Goal: Use online tool/utility: Utilize a website feature to perform a specific function

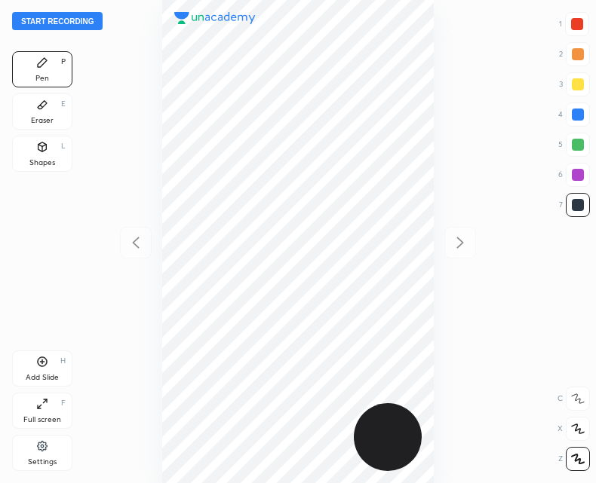
scroll to position [483, 354]
click at [48, 147] on icon at bounding box center [42, 147] width 12 height 12
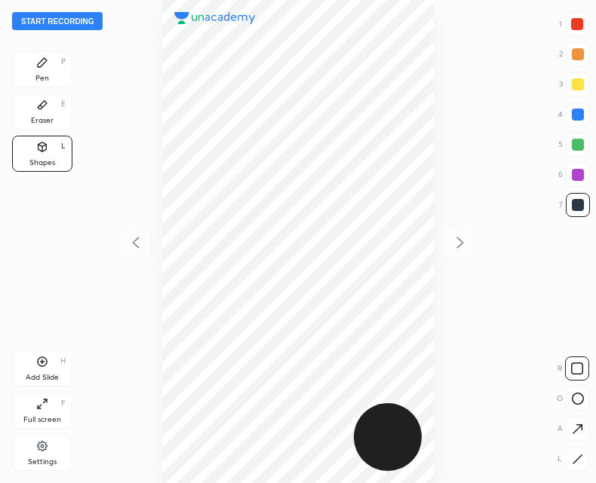
click at [580, 403] on icon at bounding box center [578, 399] width 12 height 12
click at [54, 59] on div "Pen P" at bounding box center [42, 69] width 60 height 36
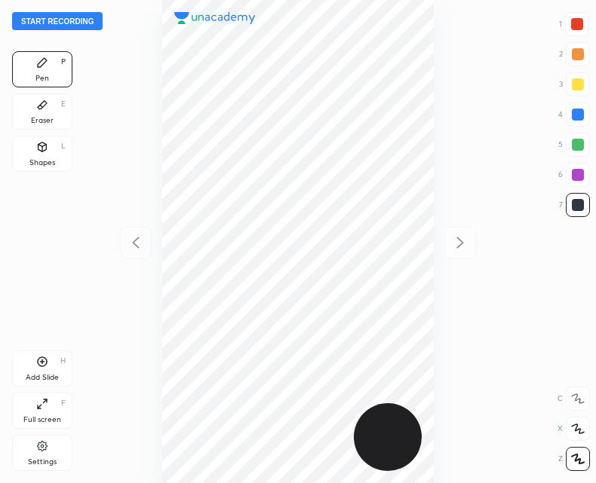
click at [42, 117] on div "Eraser" at bounding box center [42, 121] width 23 height 8
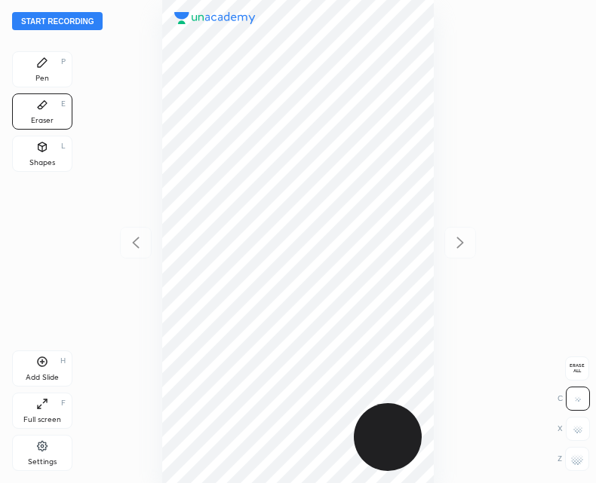
click at [39, 84] on div "Pen P" at bounding box center [42, 69] width 60 height 36
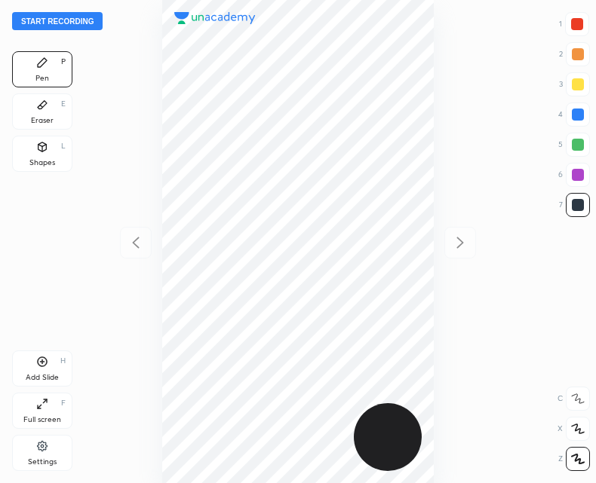
click at [42, 106] on icon at bounding box center [42, 105] width 9 height 8
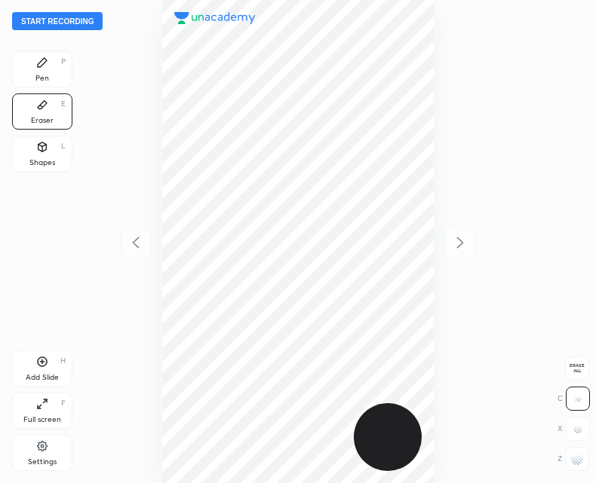
click at [47, 75] on div "Pen" at bounding box center [42, 79] width 14 height 8
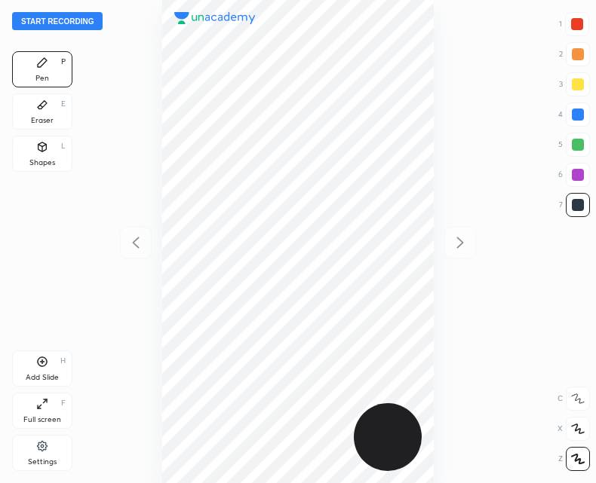
click at [41, 364] on icon at bounding box center [42, 362] width 12 height 12
click at [130, 238] on icon at bounding box center [136, 243] width 18 height 18
click at [44, 367] on icon at bounding box center [42, 362] width 12 height 12
click at [139, 256] on div at bounding box center [136, 243] width 32 height 32
click at [456, 247] on icon at bounding box center [460, 243] width 18 height 18
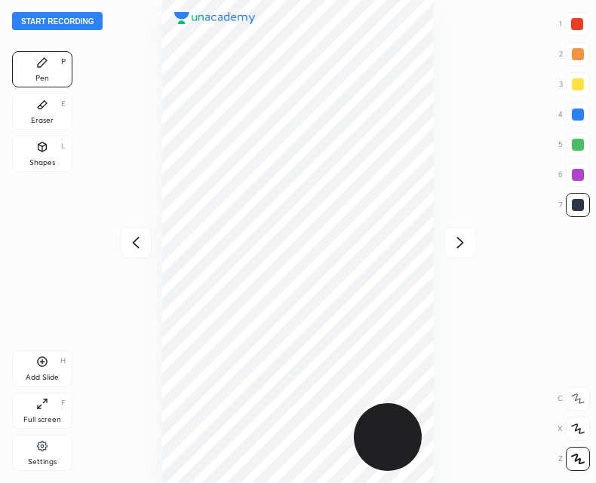
click at [452, 248] on icon at bounding box center [460, 243] width 18 height 18
click at [138, 239] on icon at bounding box center [135, 242] width 7 height 11
click at [143, 248] on icon at bounding box center [136, 243] width 18 height 18
click at [58, 20] on button "Start recording" at bounding box center [57, 21] width 91 height 18
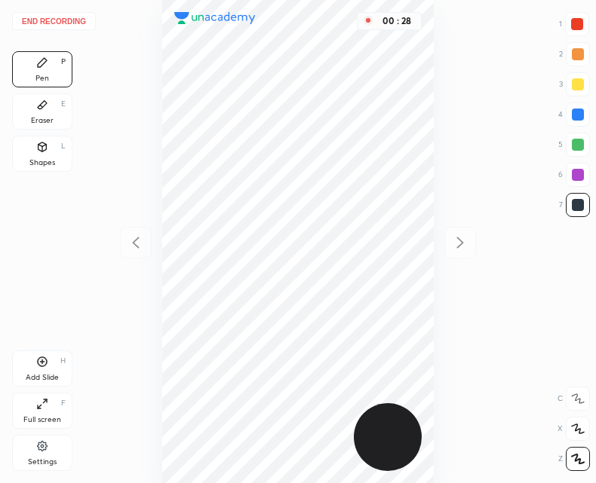
click at [48, 153] on div "Shapes L" at bounding box center [42, 154] width 60 height 36
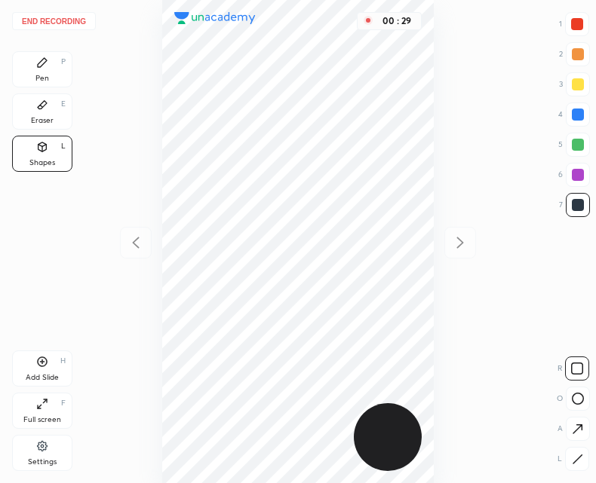
click at [575, 394] on icon at bounding box center [578, 399] width 12 height 12
click at [45, 71] on div "Pen P" at bounding box center [42, 69] width 60 height 36
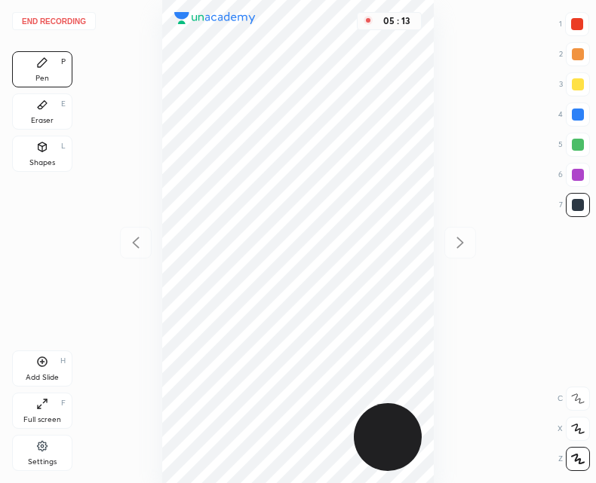
click at [35, 361] on div "Add Slide H" at bounding box center [42, 369] width 60 height 36
click at [137, 245] on icon at bounding box center [136, 243] width 18 height 18
click at [459, 243] on icon at bounding box center [460, 243] width 18 height 18
click at [137, 235] on icon at bounding box center [136, 243] width 18 height 18
click at [55, 109] on div "Eraser E" at bounding box center [42, 112] width 60 height 36
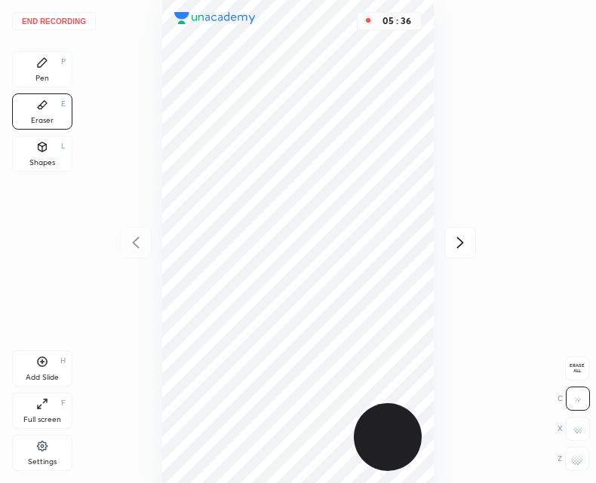
click at [571, 455] on rect at bounding box center [572, 454] width 2 height 2
click at [569, 462] on div at bounding box center [577, 459] width 24 height 24
click at [44, 61] on icon at bounding box center [42, 62] width 9 height 9
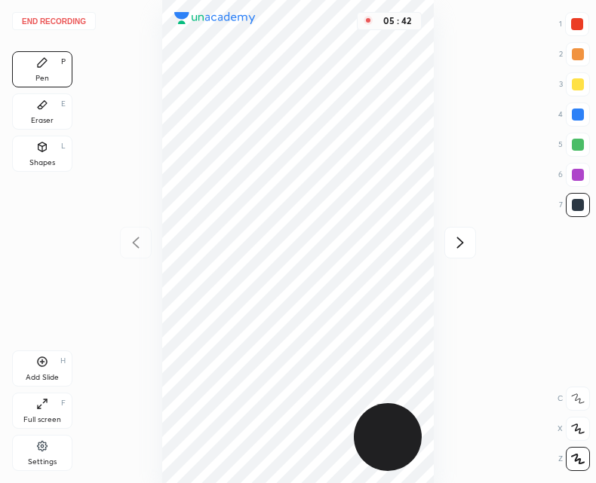
click at [45, 112] on div "Eraser E" at bounding box center [42, 112] width 60 height 36
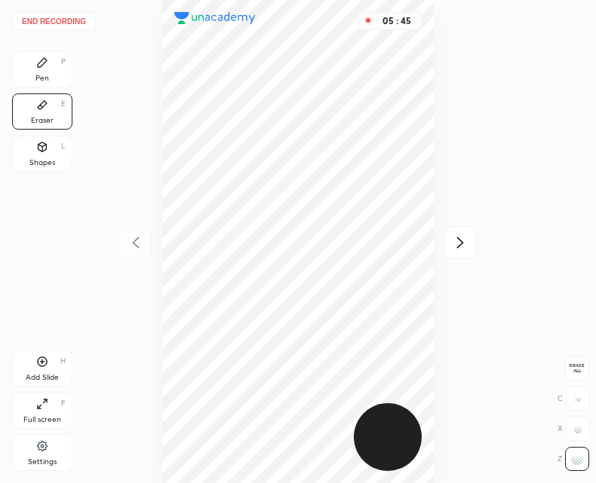
click at [55, 62] on div "Pen P" at bounding box center [42, 69] width 60 height 36
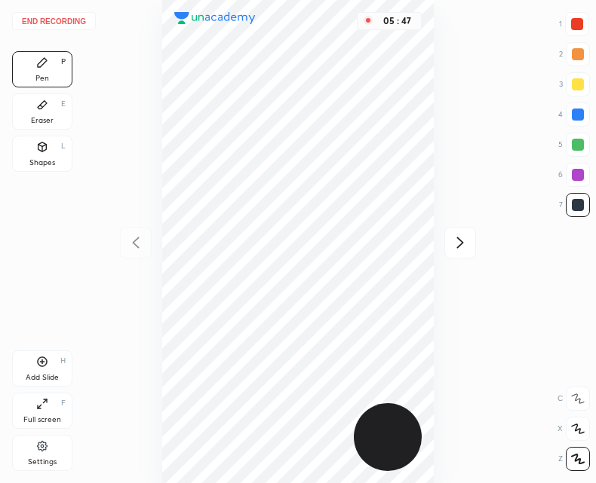
click at [43, 103] on icon at bounding box center [42, 105] width 9 height 8
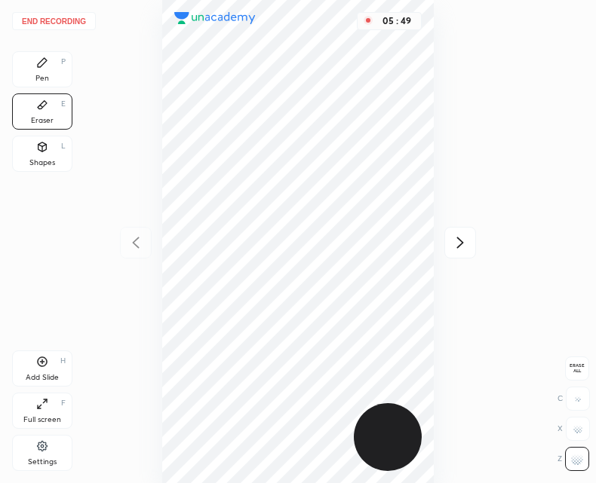
click at [42, 70] on div "Pen P" at bounding box center [42, 69] width 60 height 36
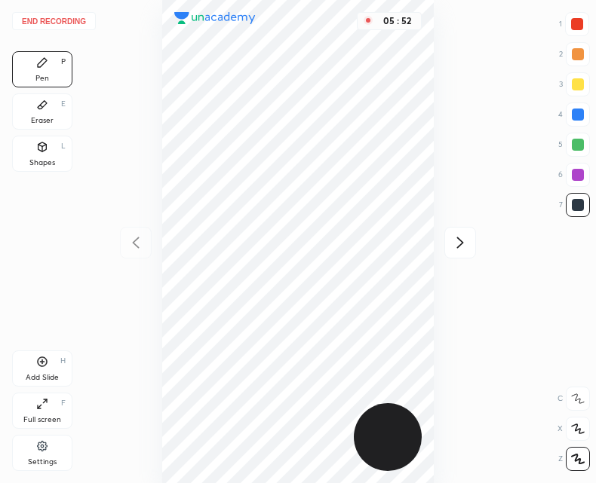
click at [452, 253] on div at bounding box center [460, 243] width 32 height 32
click at [135, 242] on icon at bounding box center [136, 243] width 18 height 18
click at [39, 356] on icon at bounding box center [42, 362] width 12 height 12
click at [141, 232] on div at bounding box center [136, 243] width 32 height 32
click at [36, 379] on div "Add Slide" at bounding box center [42, 378] width 33 height 8
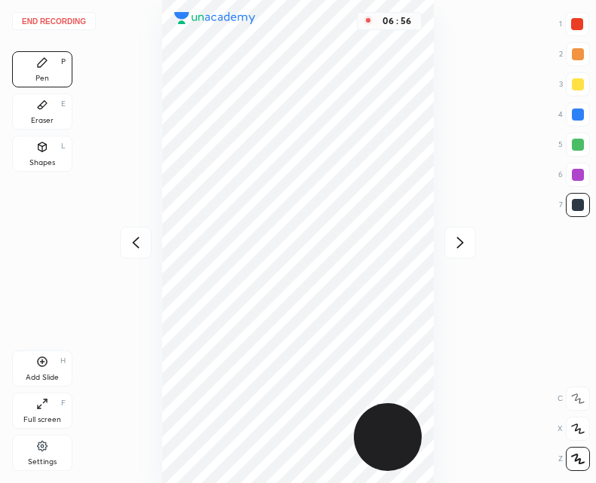
click at [141, 241] on icon at bounding box center [136, 243] width 18 height 18
click at [470, 252] on div at bounding box center [460, 243] width 32 height 32
click at [138, 243] on icon at bounding box center [136, 243] width 18 height 18
click at [465, 240] on icon at bounding box center [460, 243] width 18 height 18
click at [454, 253] on div at bounding box center [460, 243] width 32 height 32
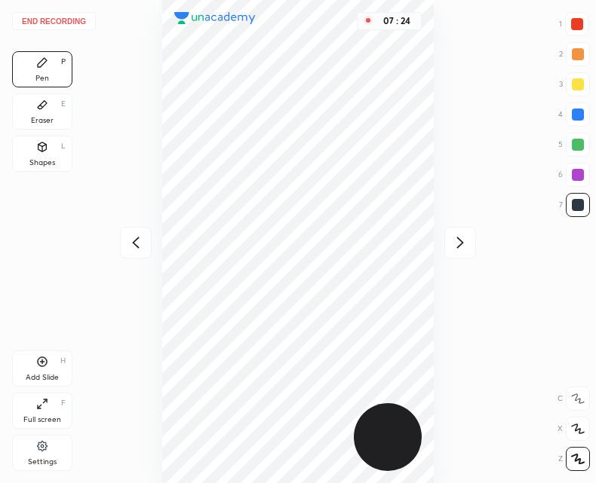
click at [460, 247] on icon at bounding box center [460, 243] width 18 height 18
click at [151, 241] on div at bounding box center [136, 243] width 32 height 32
click at [139, 249] on icon at bounding box center [136, 243] width 18 height 18
click at [57, 23] on button "End recording" at bounding box center [54, 21] width 84 height 18
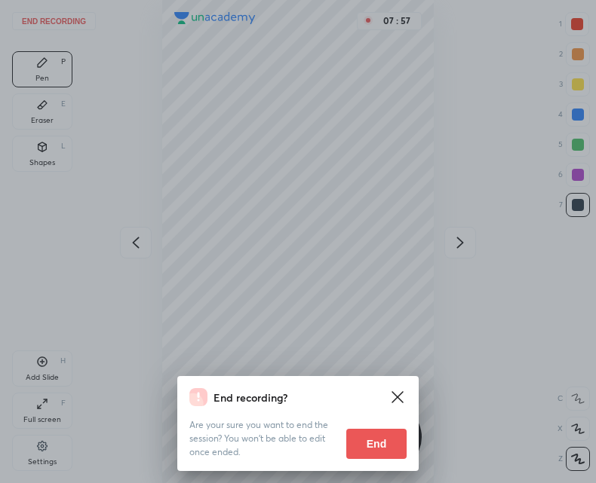
click at [373, 444] on button "End" at bounding box center [376, 444] width 60 height 30
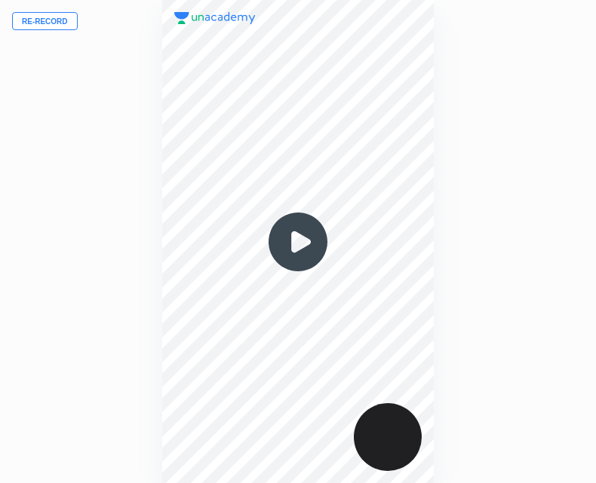
click at [299, 240] on img at bounding box center [298, 242] width 72 height 72
